Goal: Information Seeking & Learning: Learn about a topic

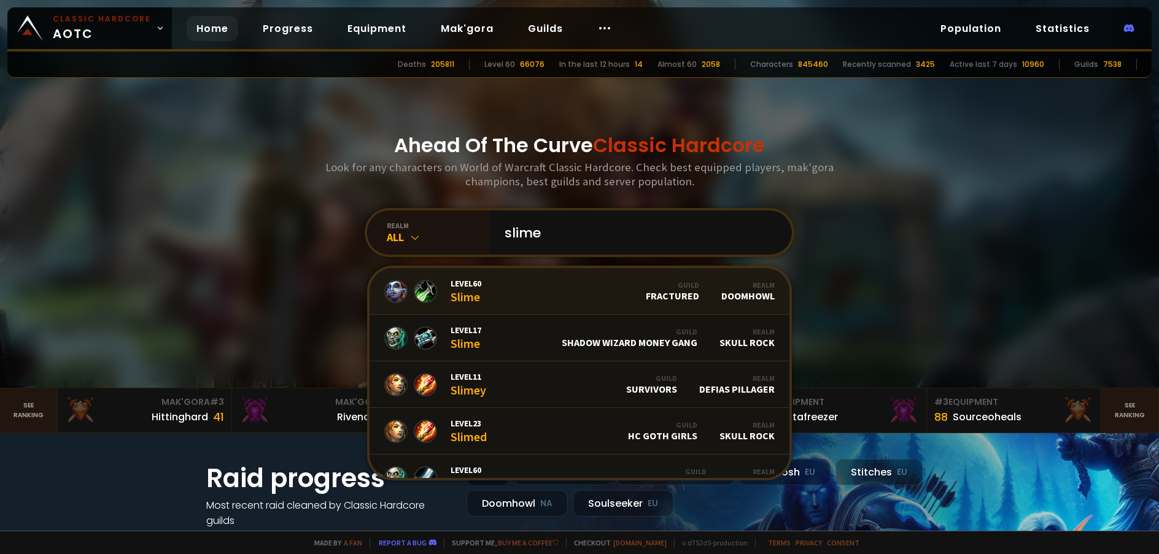
type input "slime"
click at [458, 299] on div "Level 60 Slime" at bounding box center [466, 291] width 31 height 26
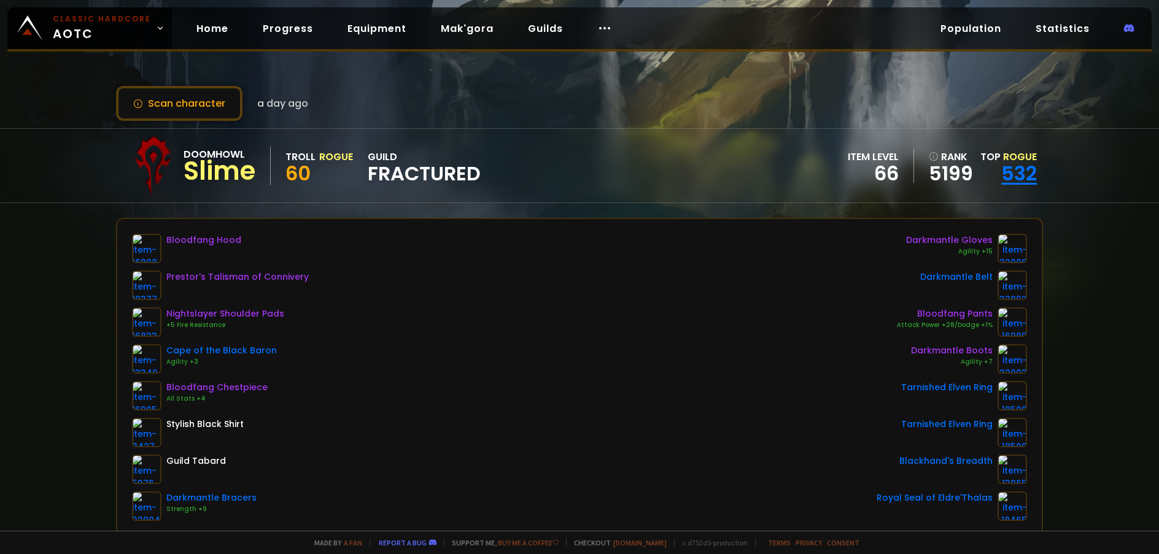
click at [1012, 163] on link "532" at bounding box center [1019, 174] width 36 height 28
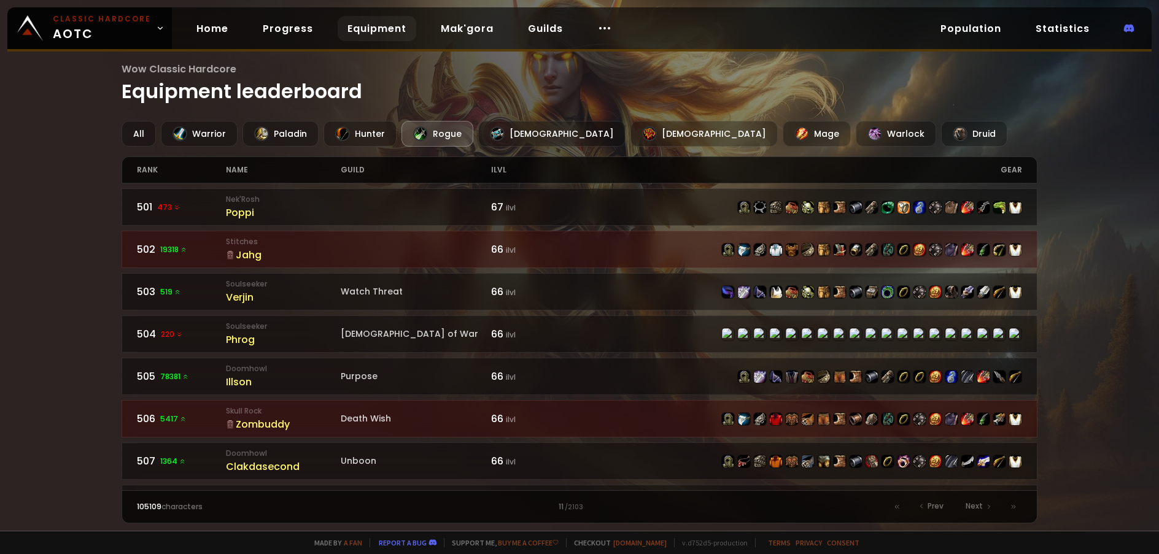
click at [435, 136] on div "Rogue" at bounding box center [437, 134] width 72 height 26
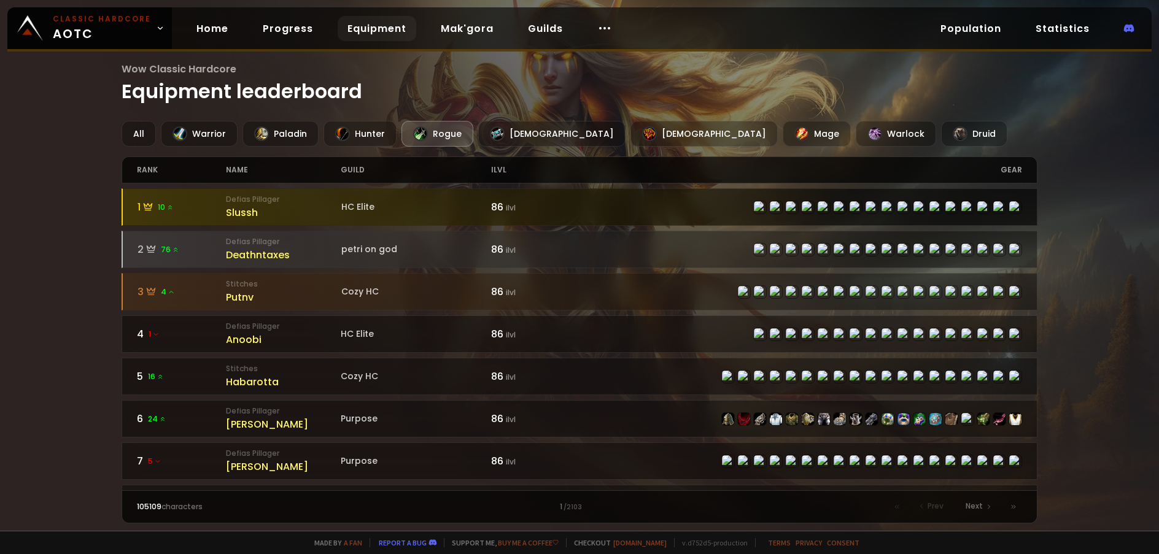
click at [668, 204] on div at bounding box center [801, 208] width 442 height 14
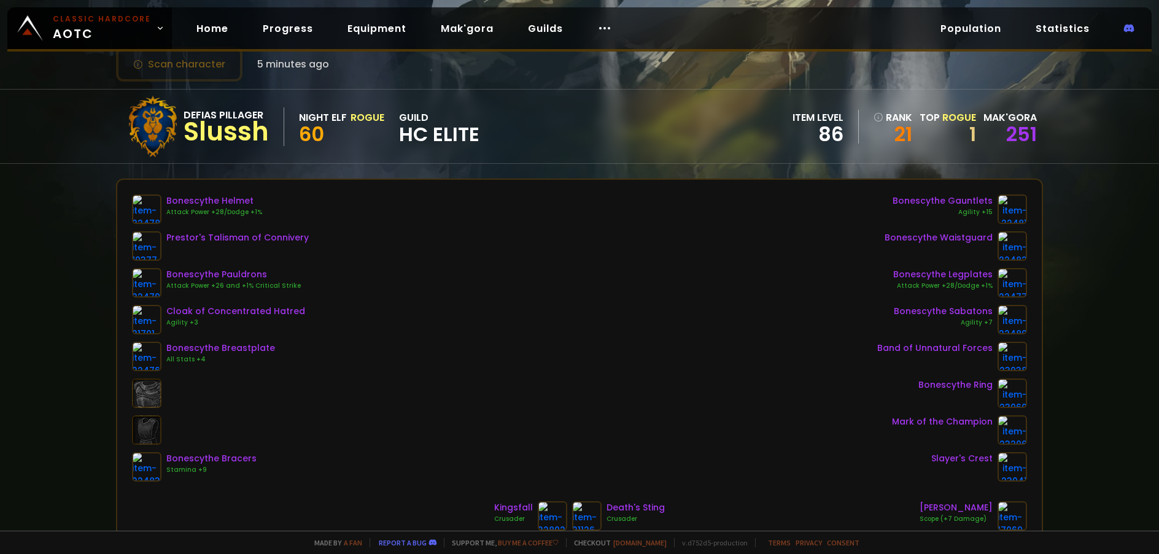
scroll to position [61, 0]
